Goal: Transaction & Acquisition: Download file/media

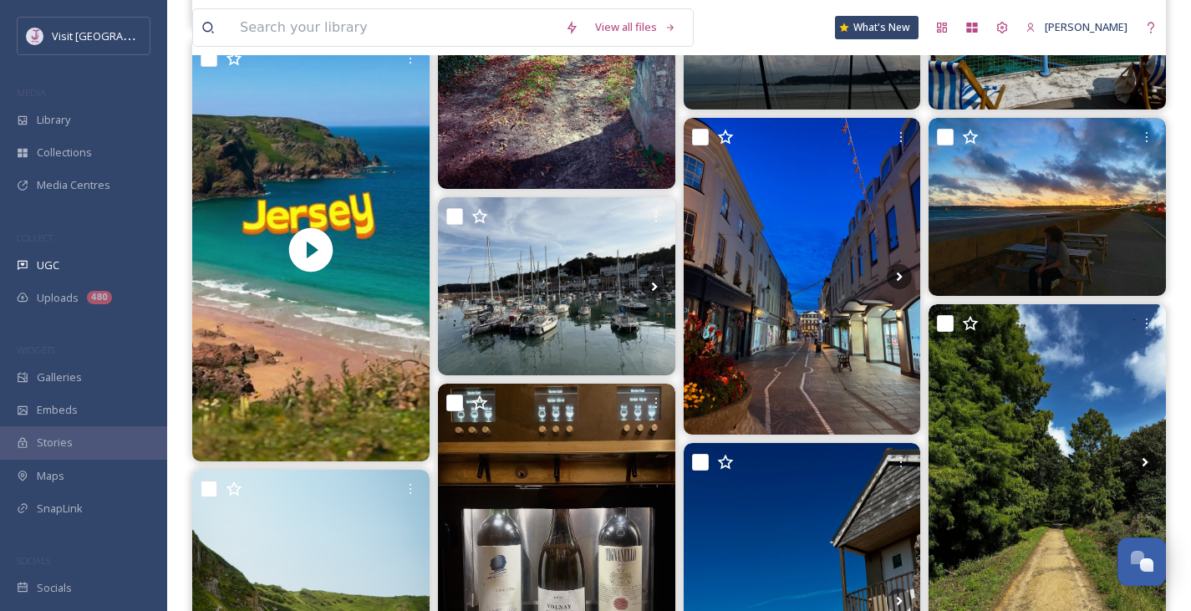
scroll to position [2035, 0]
click at [357, 40] on input at bounding box center [394, 27] width 325 height 37
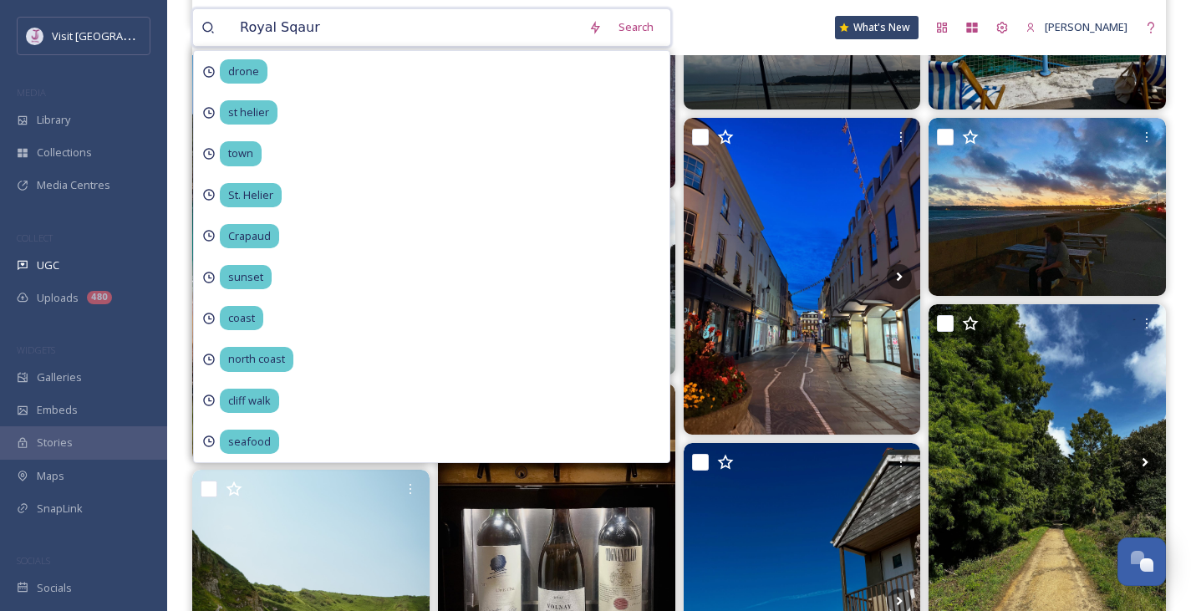
type input "Royal Sqaure"
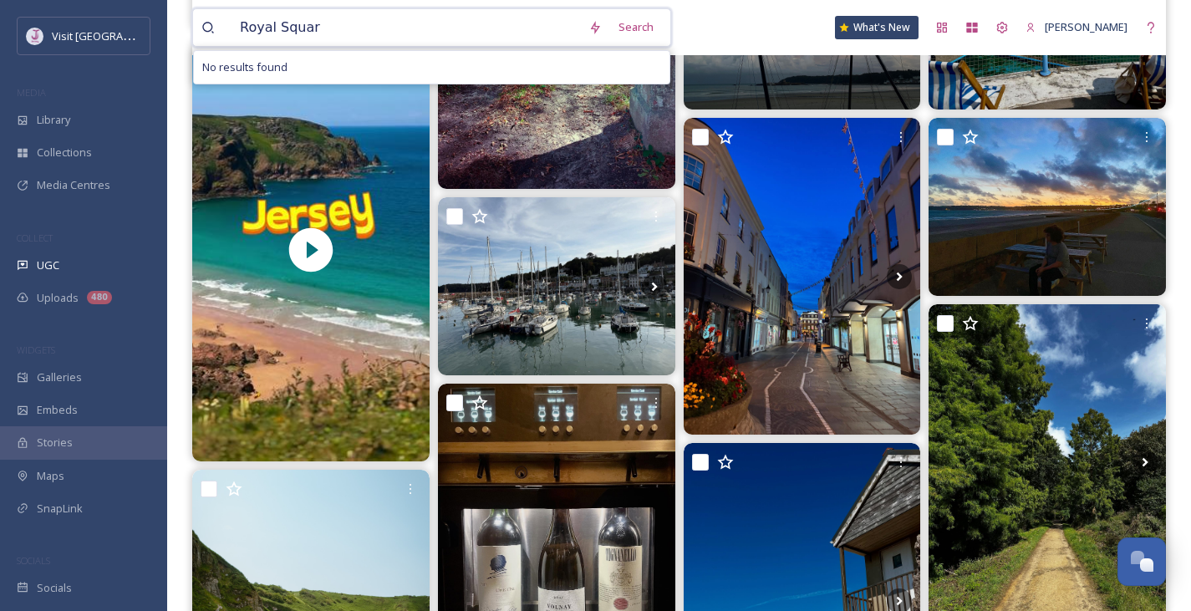
type input "[GEOGRAPHIC_DATA]"
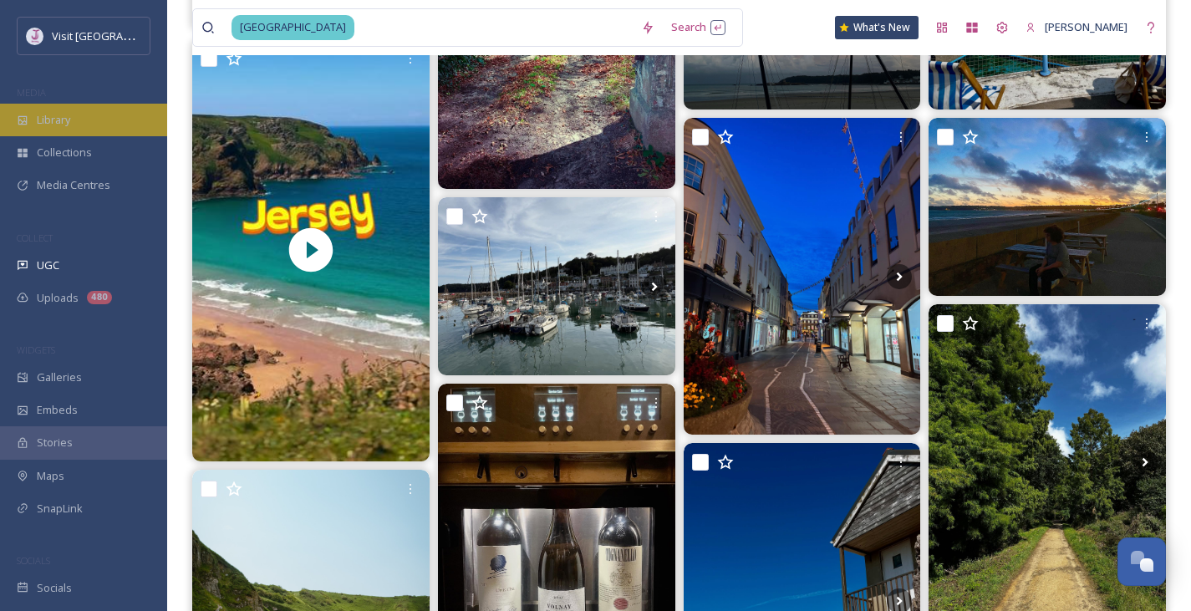
click at [70, 122] on span "Library" at bounding box center [53, 120] width 33 height 16
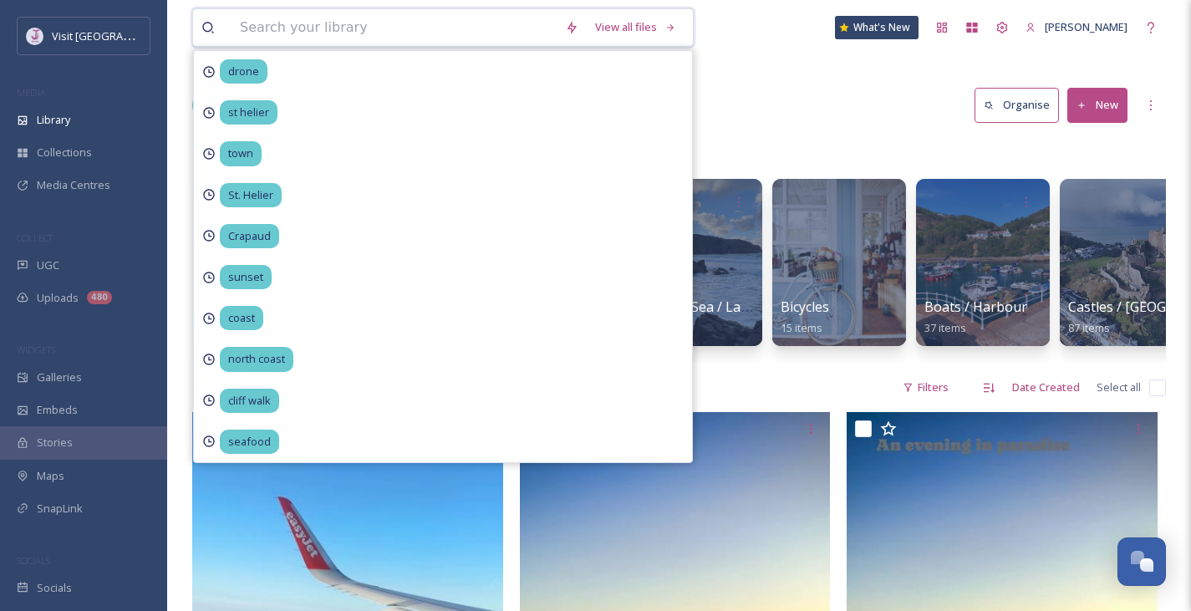
click at [362, 33] on input at bounding box center [394, 27] width 325 height 37
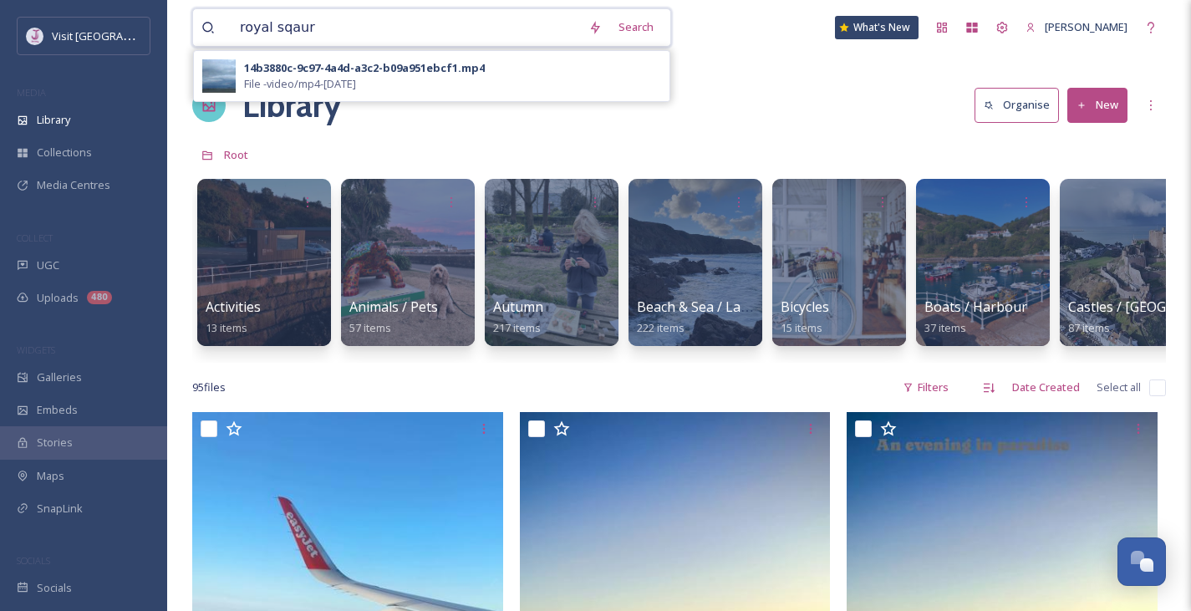
type input "royal sqaure"
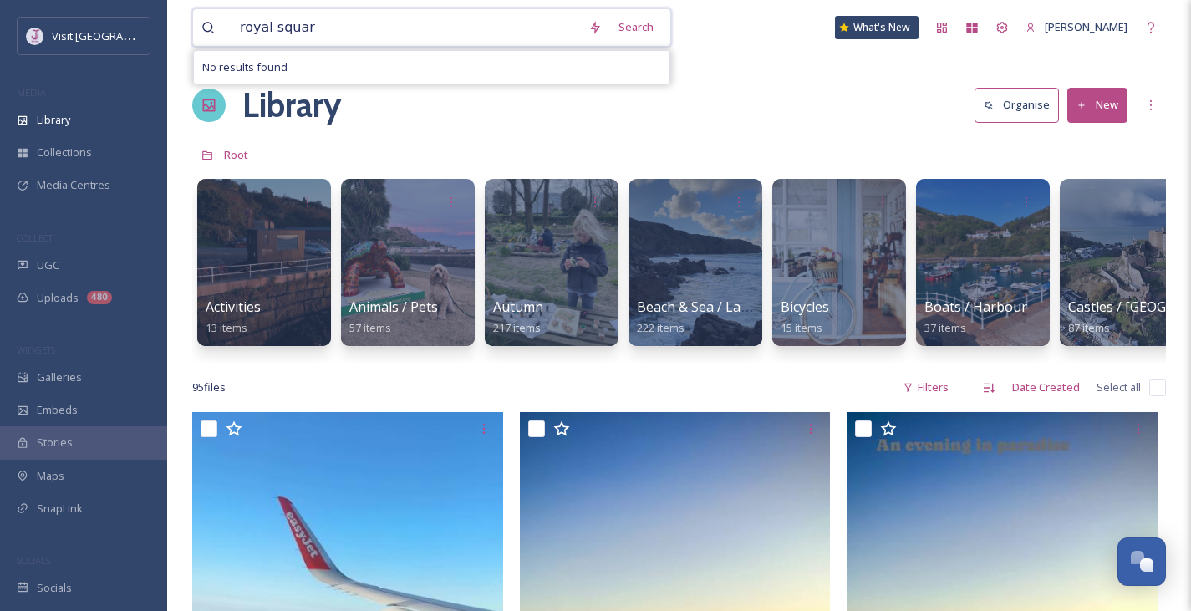
type input "[GEOGRAPHIC_DATA]"
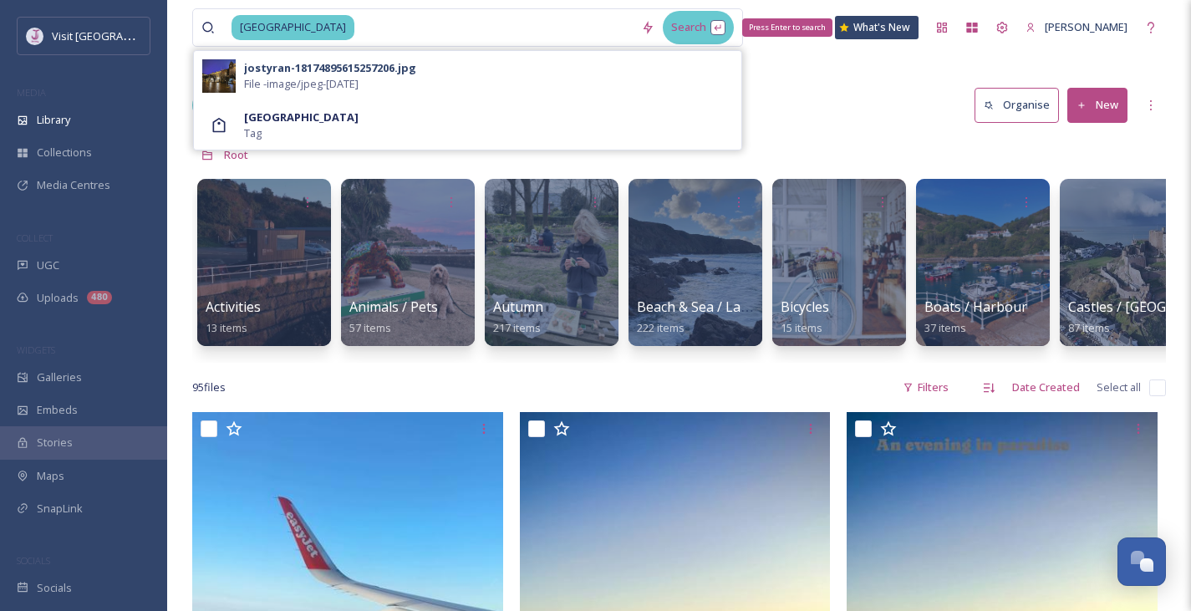
click at [698, 24] on div "Search Press Enter to search" at bounding box center [698, 27] width 71 height 33
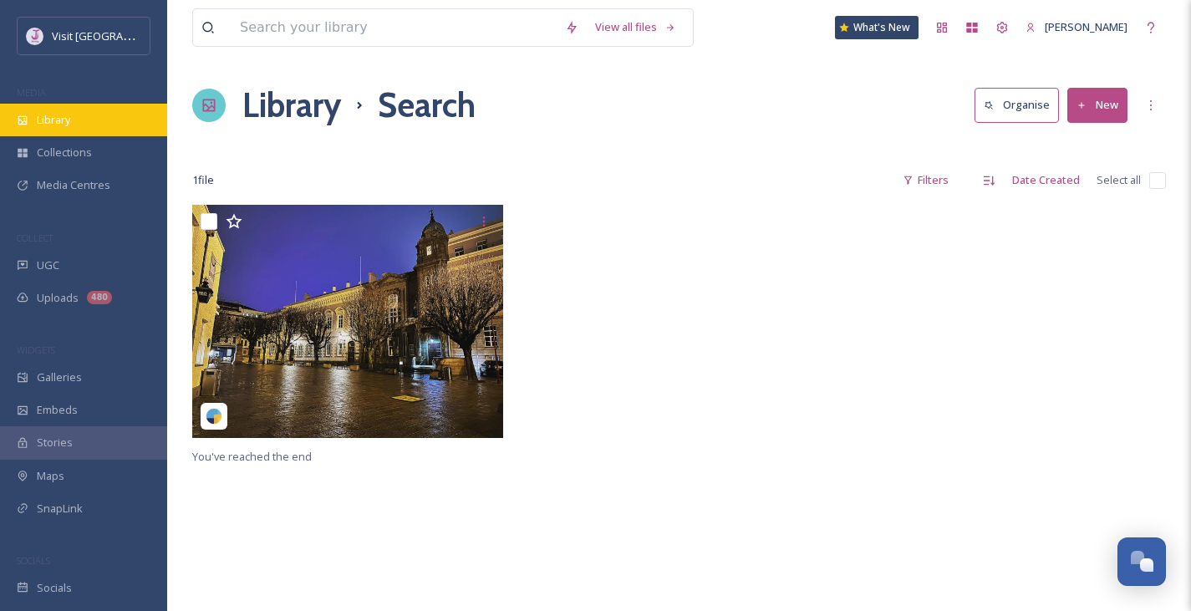
click at [76, 110] on div "Library" at bounding box center [83, 120] width 167 height 33
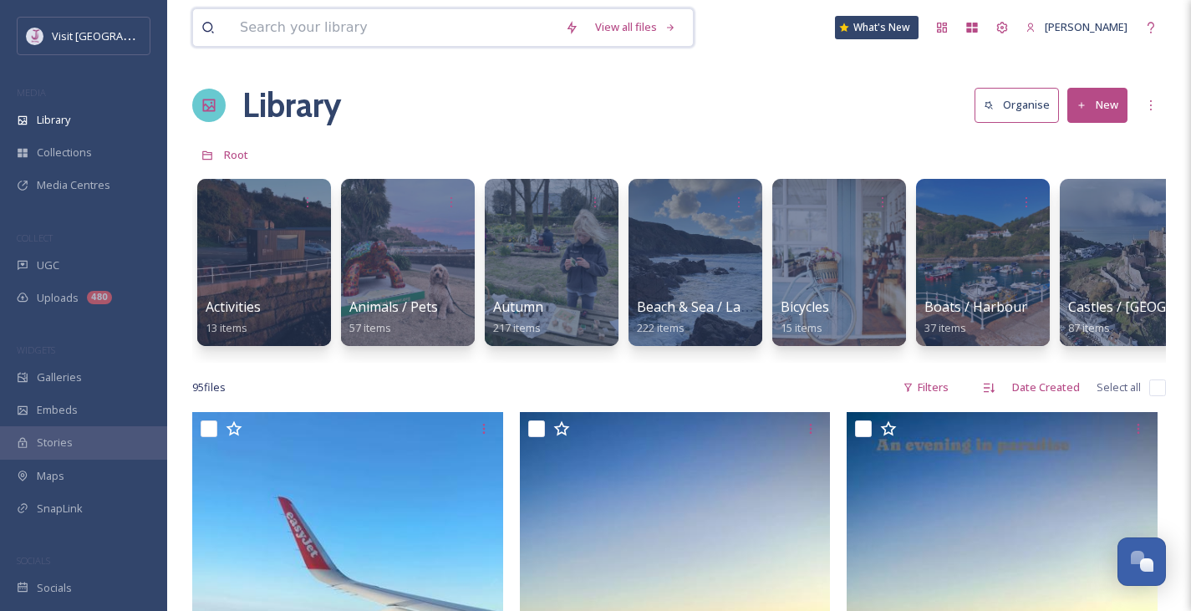
click at [305, 24] on input at bounding box center [394, 27] width 325 height 37
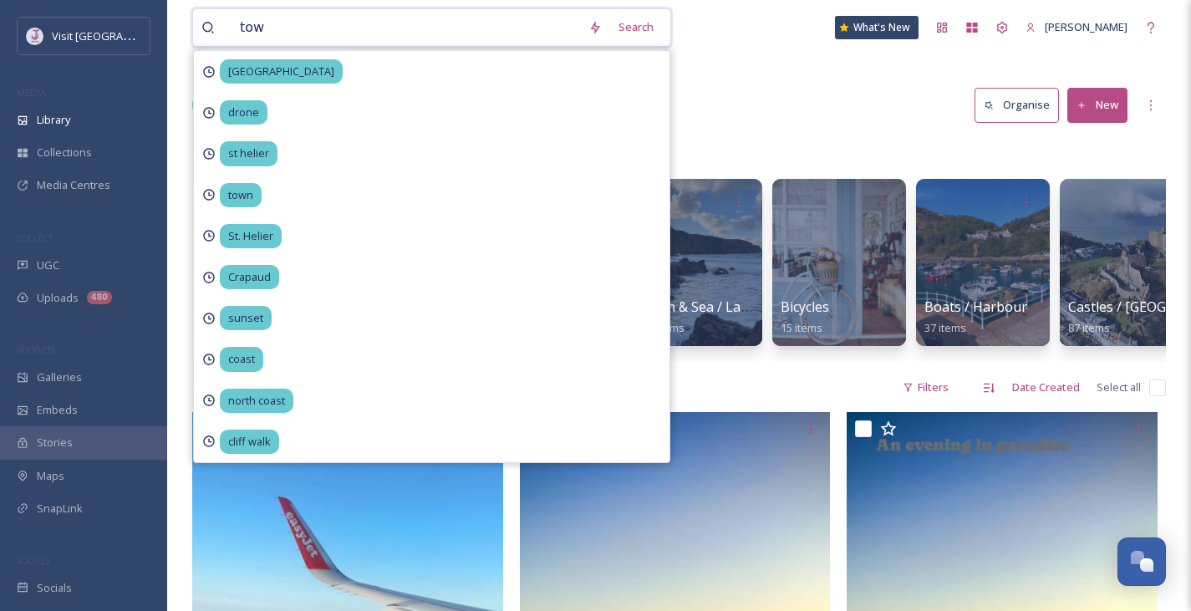
type input "town"
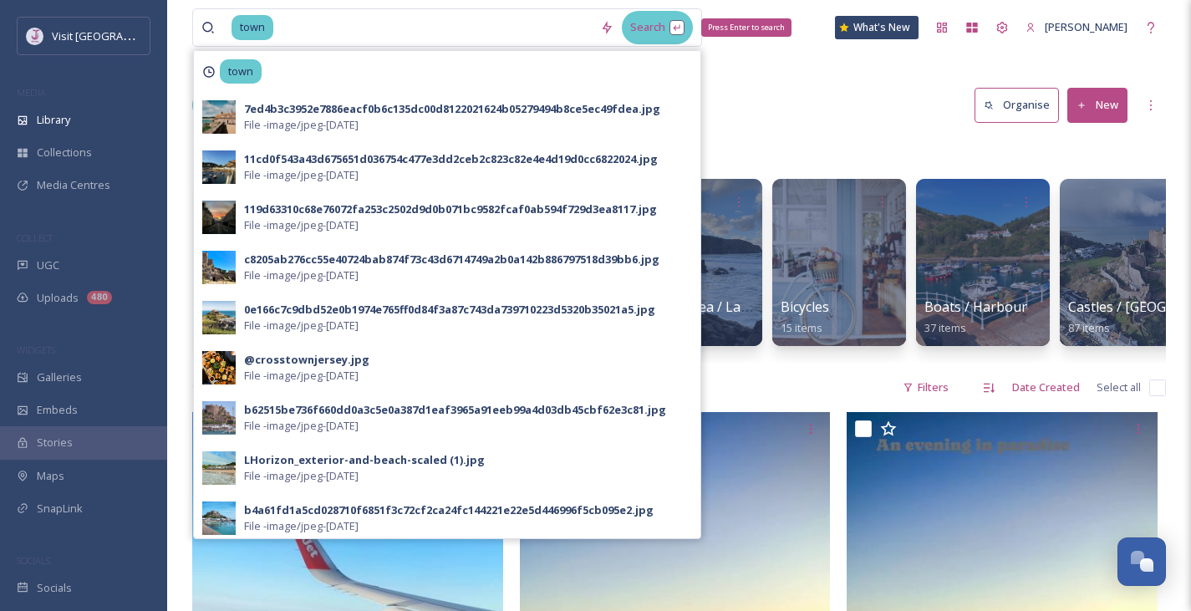
click at [680, 38] on div "Search Press Enter to search" at bounding box center [657, 27] width 71 height 33
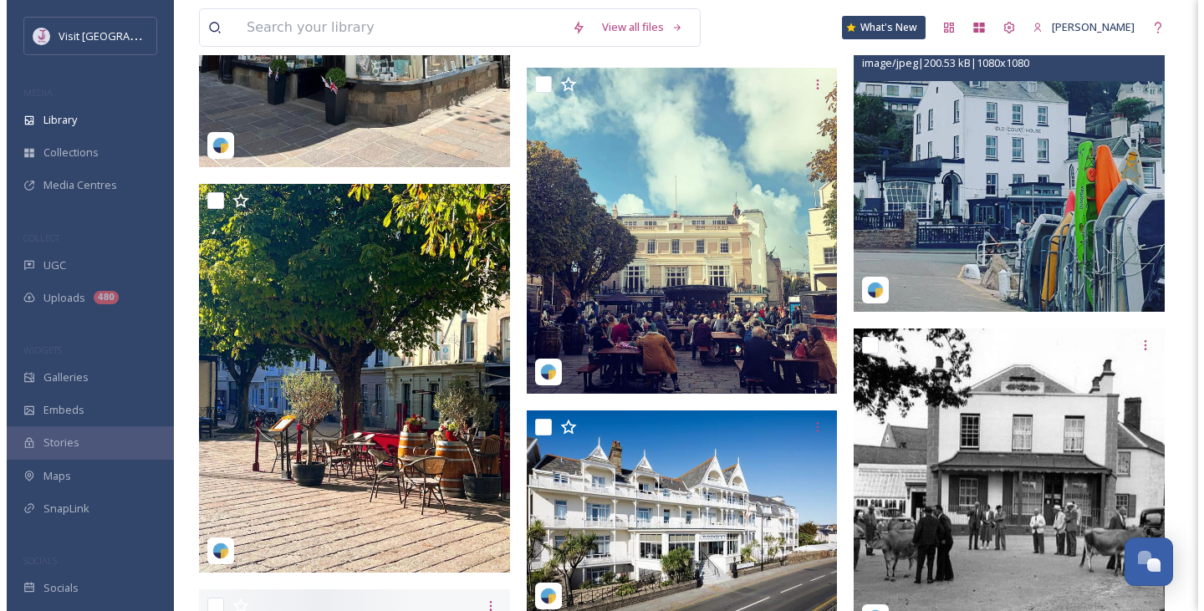
scroll to position [7199, 0]
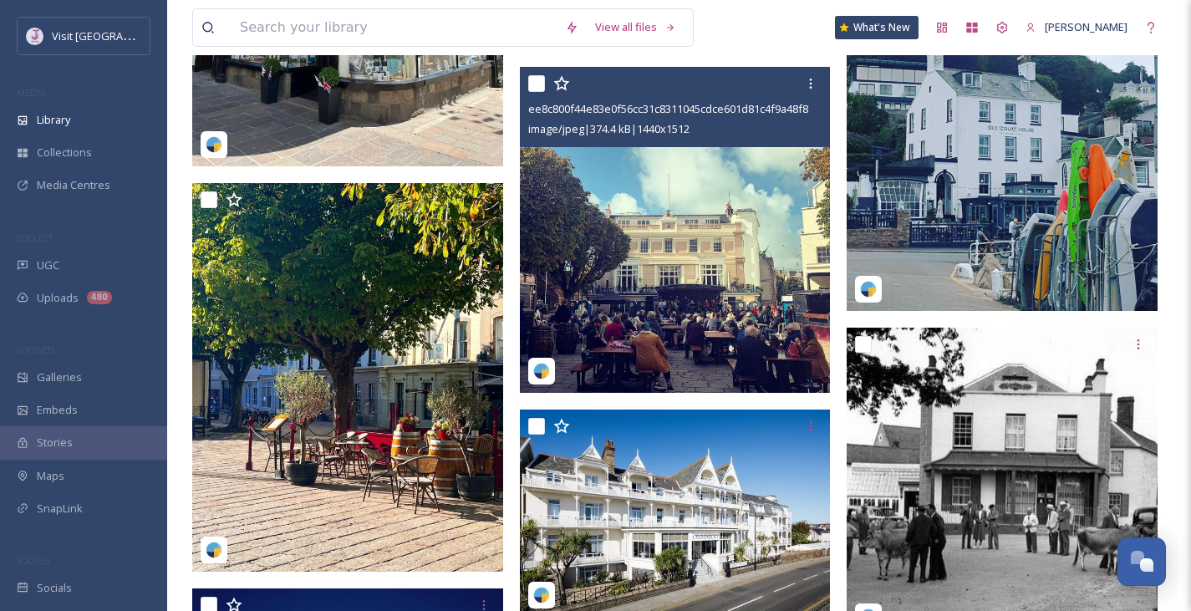
click at [665, 277] on img at bounding box center [675, 230] width 311 height 327
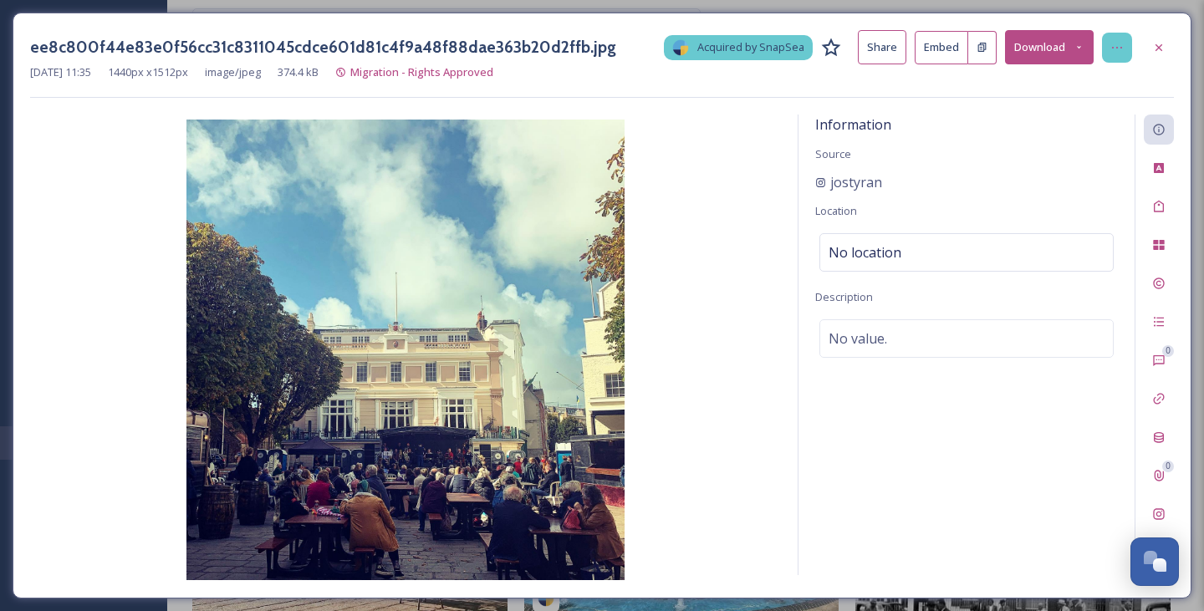
click at [1118, 44] on icon at bounding box center [1116, 47] width 13 height 13
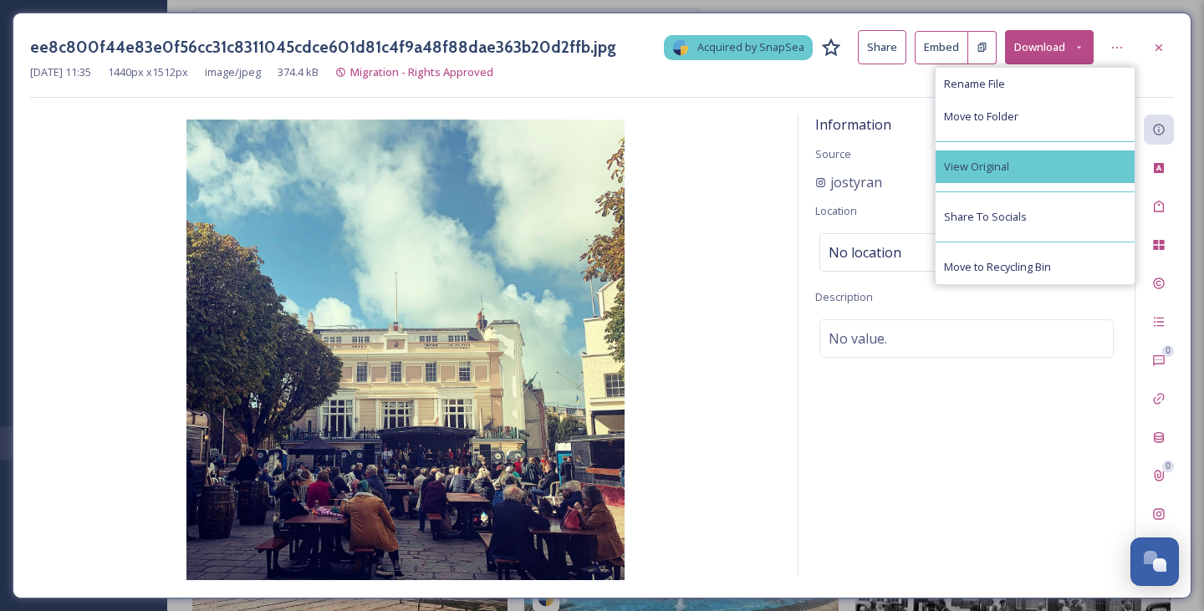
click at [1042, 159] on div "View Original" at bounding box center [1034, 166] width 199 height 33
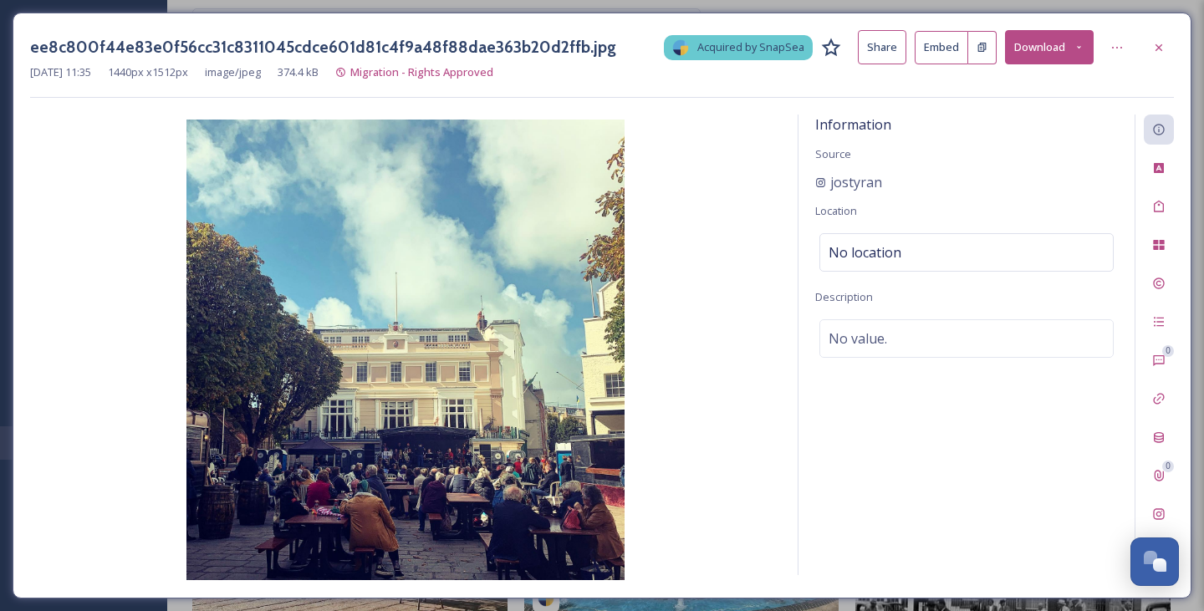
click at [1047, 52] on button "Download" at bounding box center [1049, 47] width 89 height 34
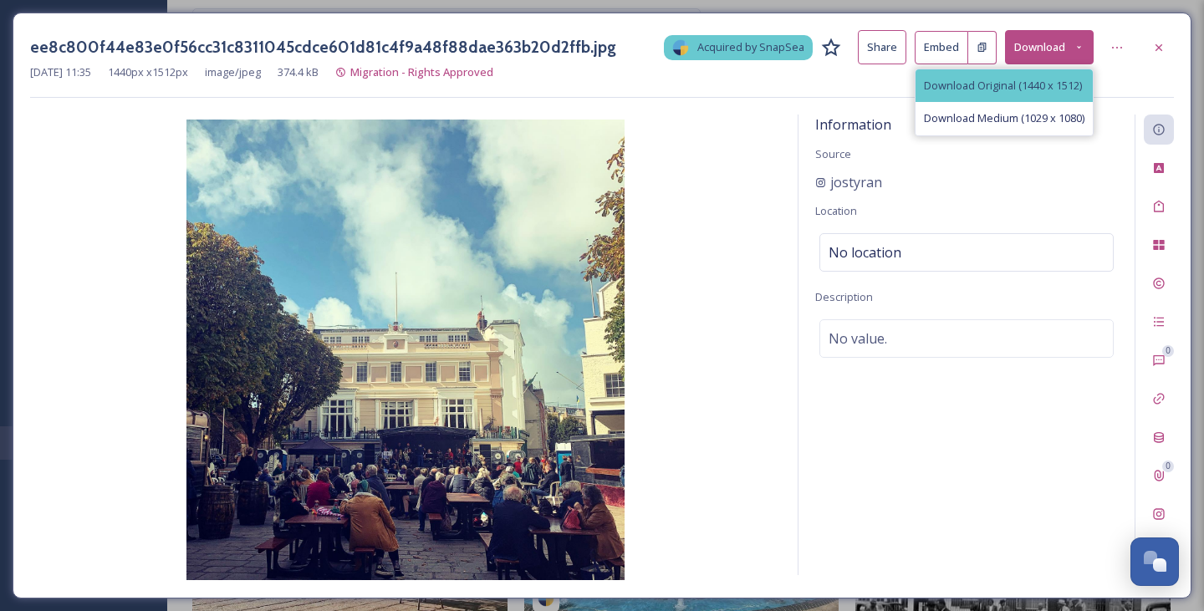
click at [1013, 93] on div "Download Original (1440 x 1512)" at bounding box center [1003, 85] width 177 height 33
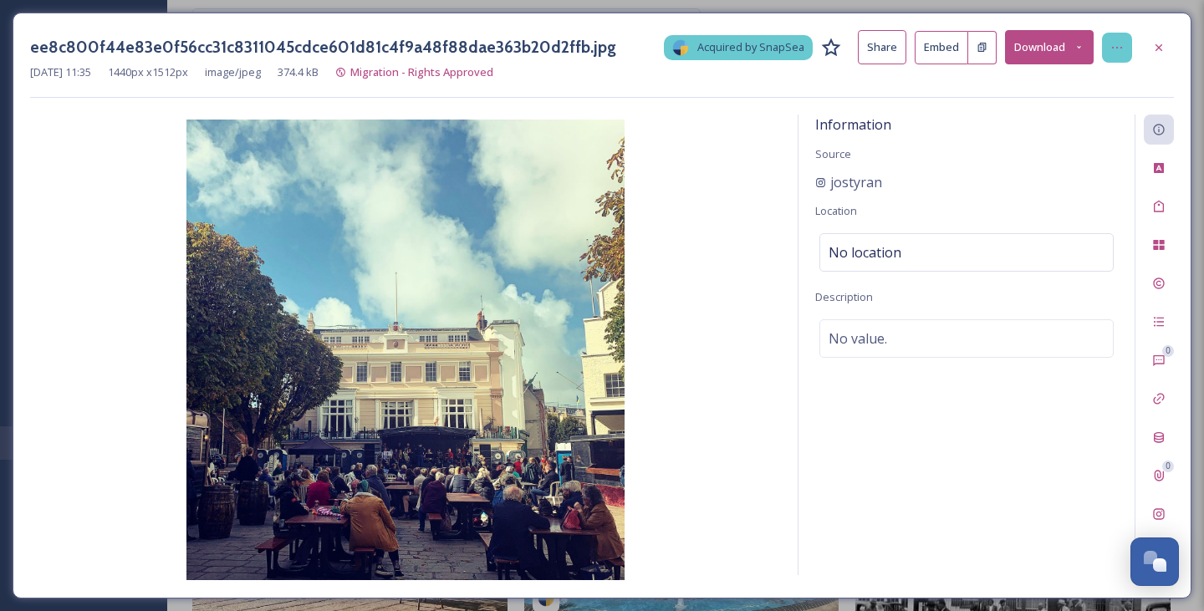
click at [1123, 48] on icon at bounding box center [1116, 47] width 13 height 13
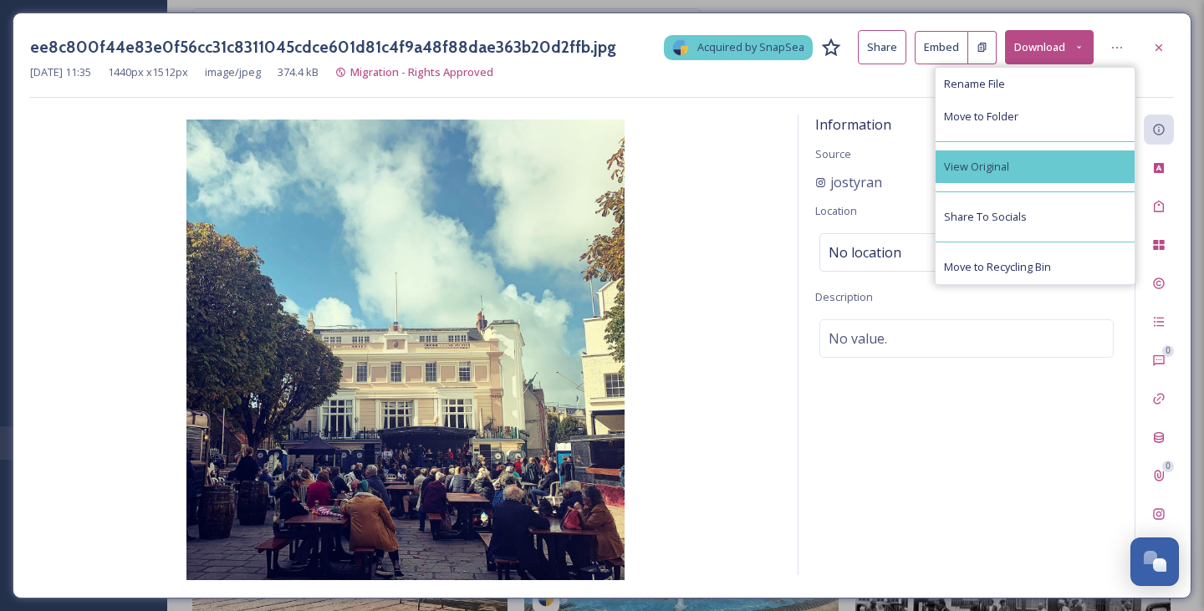
click at [1020, 162] on div "View Original" at bounding box center [1034, 166] width 199 height 33
